Goal: Find specific page/section: Find specific page/section

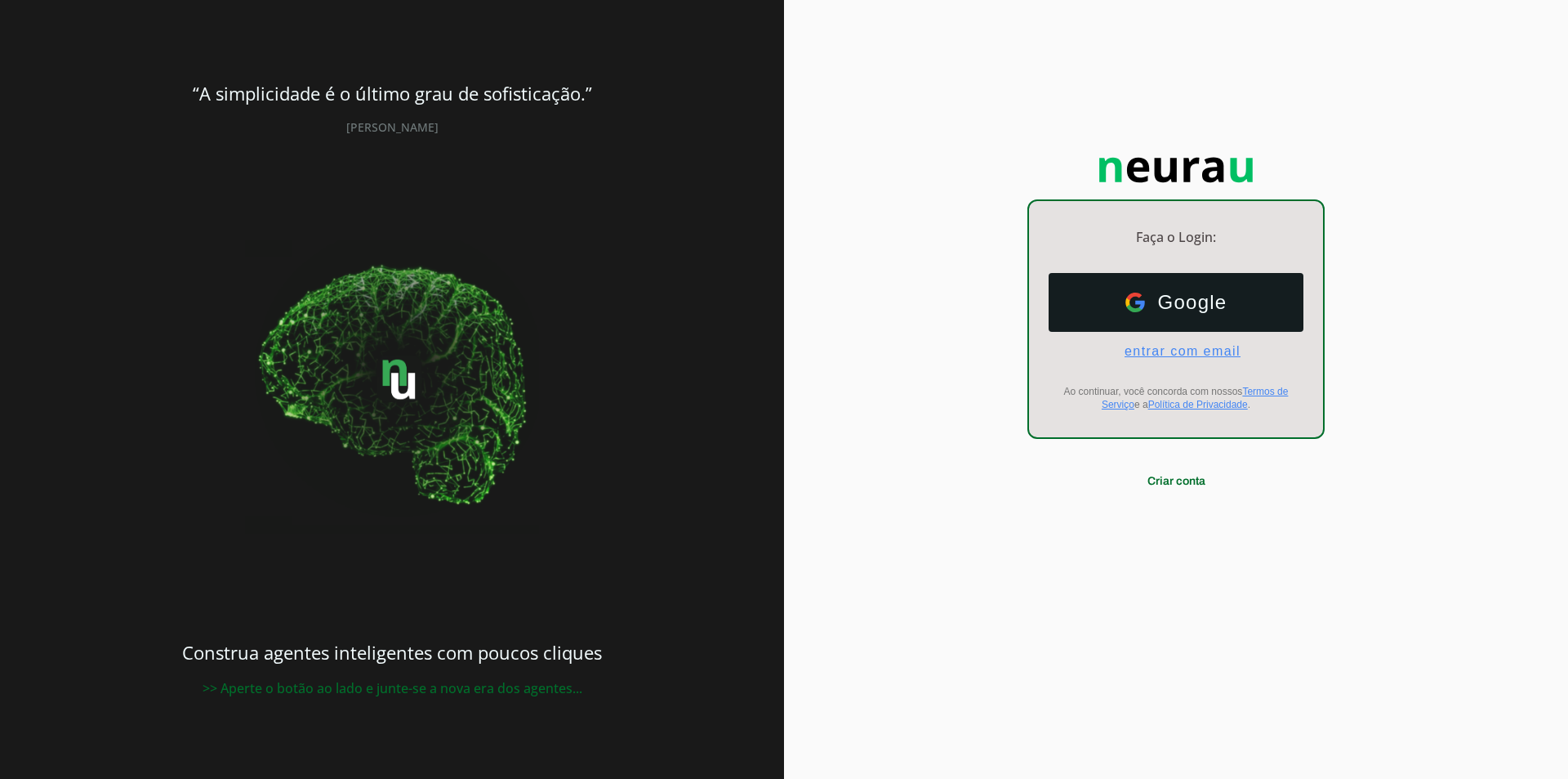
click at [1163, 356] on span "entrar com email" at bounding box center [1176, 351] width 129 height 15
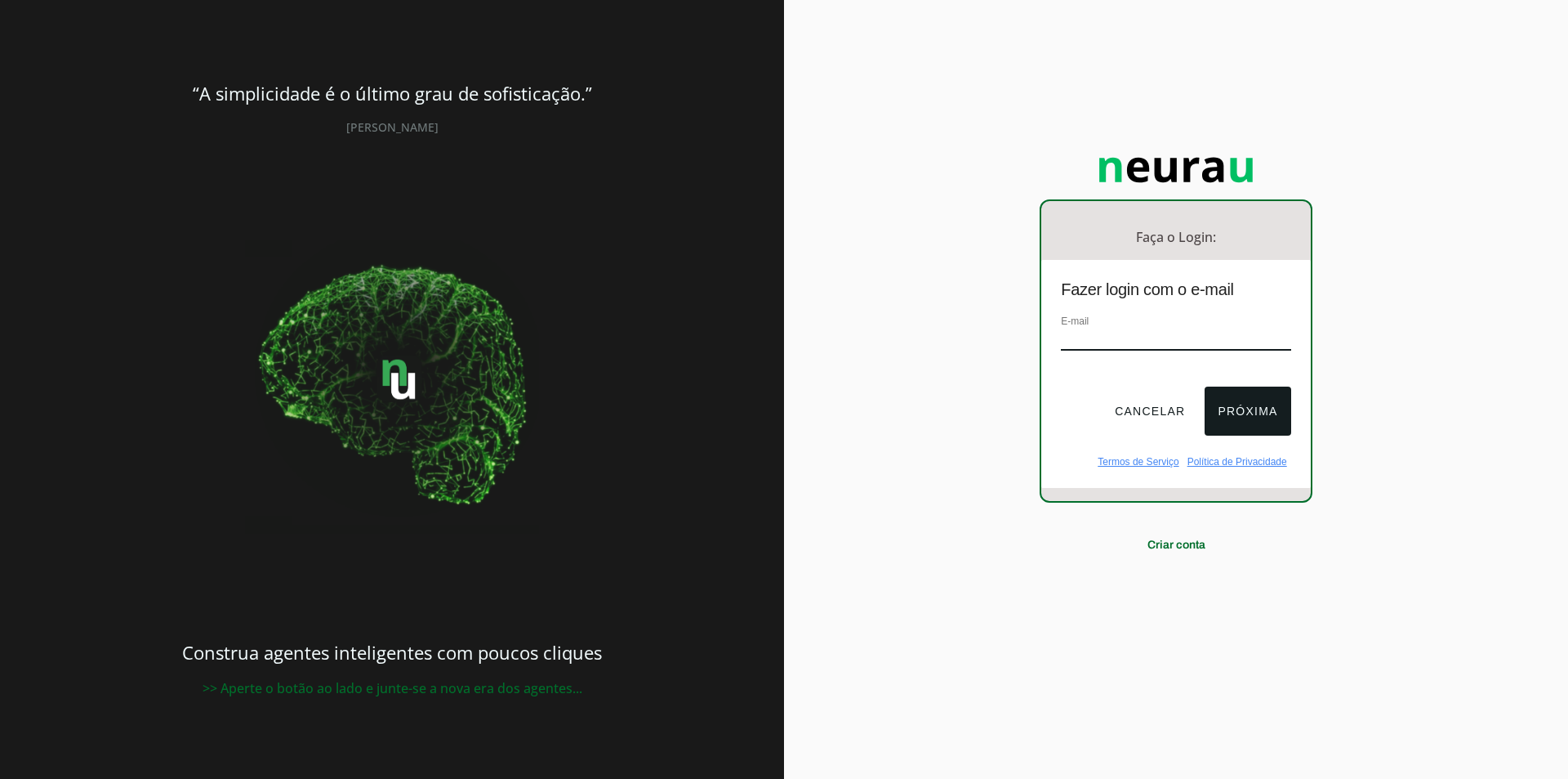
click at [1118, 338] on input "email" at bounding box center [1175, 339] width 230 height 22
type input "[EMAIL_ADDRESS][DOMAIN_NAME]"
click at [1258, 411] on button "Próxima" at bounding box center [1248, 411] width 86 height 49
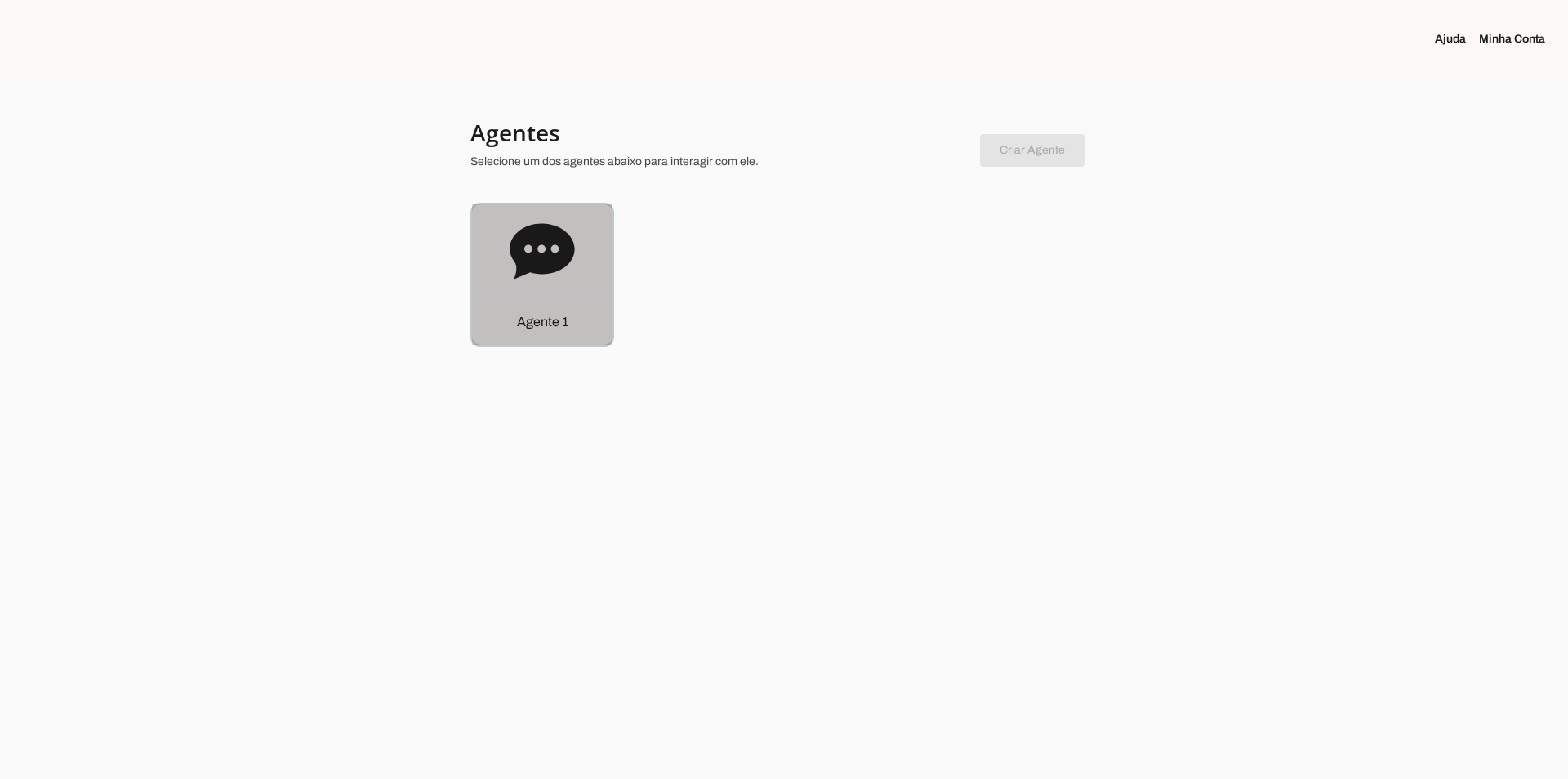
click at [594, 317] on div "Agente 1" at bounding box center [542, 322] width 141 height 47
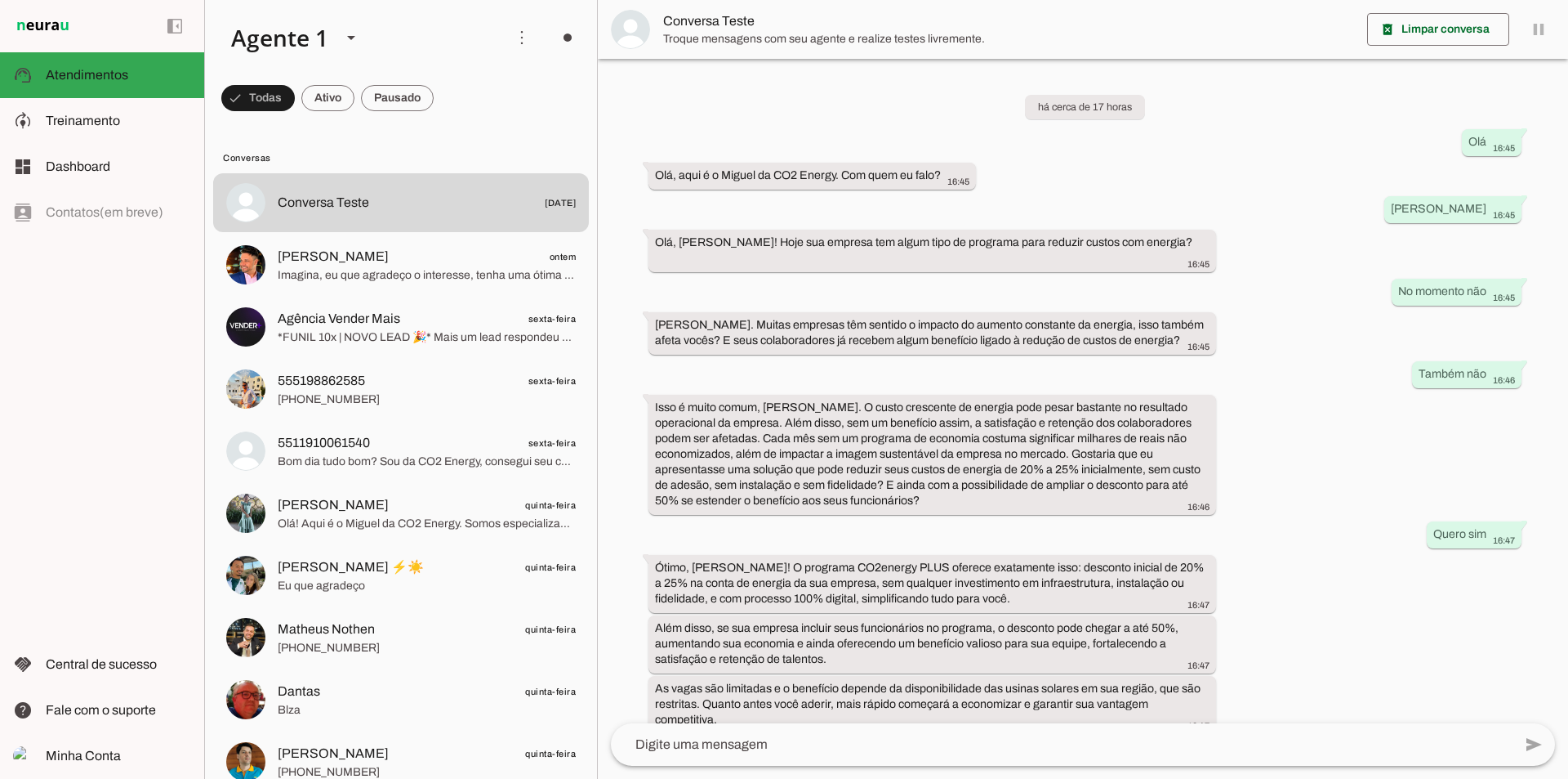
scroll to position [83, 0]
